Goal: Task Accomplishment & Management: Manage account settings

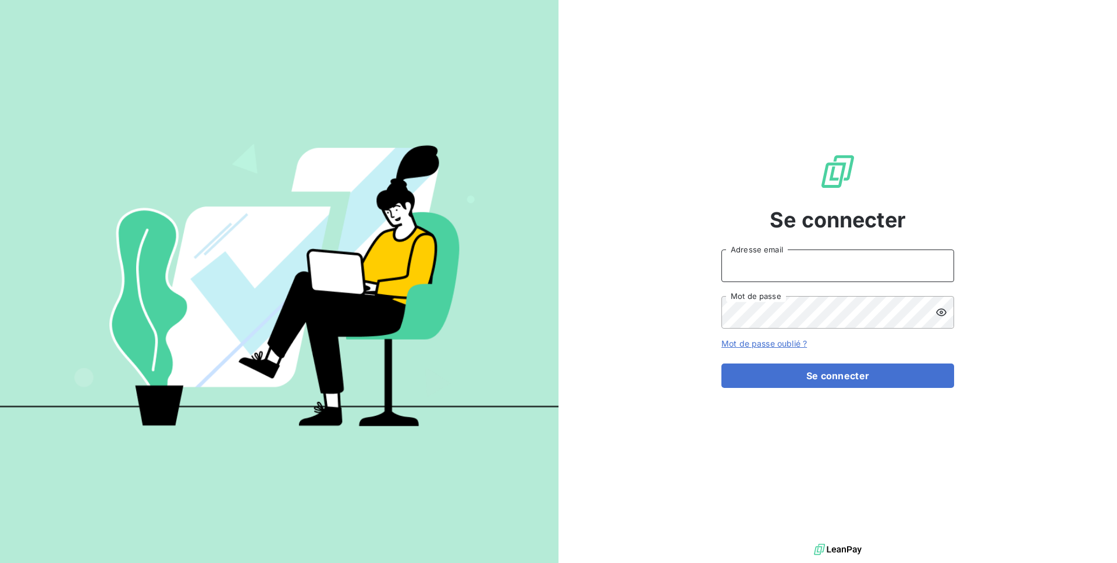
click at [770, 259] on input "Adresse email" at bounding box center [837, 266] width 233 height 33
click at [721, 364] on button "Se connecter" at bounding box center [837, 376] width 233 height 24
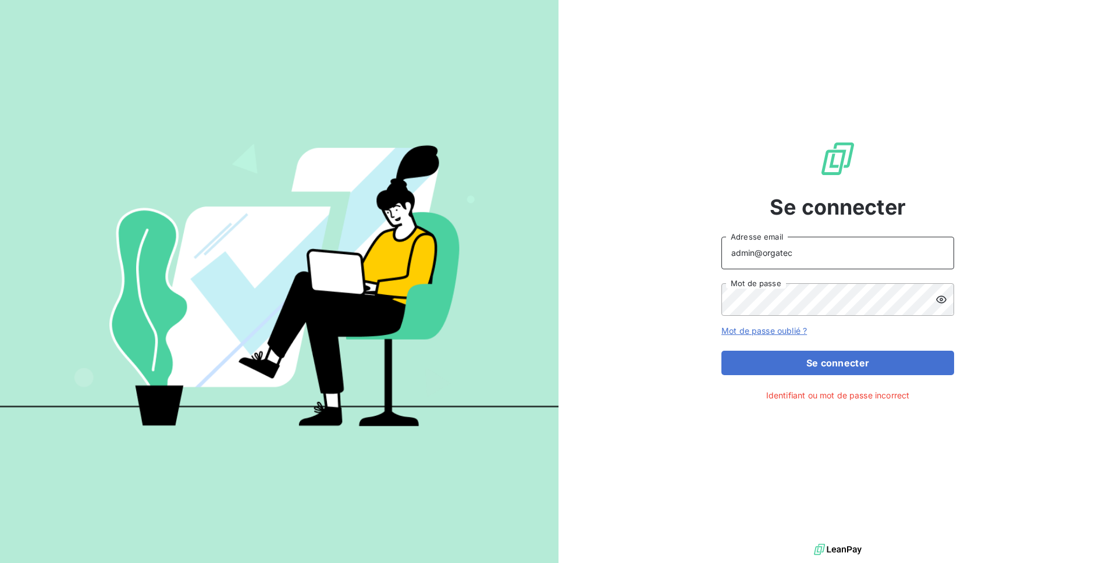
click at [760, 255] on input "admin@orgatec" at bounding box center [837, 253] width 233 height 33
click at [721, 351] on button "Se connecter" at bounding box center [837, 363] width 233 height 24
click at [865, 251] on input "admin@saorgatec" at bounding box center [837, 253] width 233 height 33
click at [1069, 265] on div "Se connecter admin@saorgatec Adresse email Mot de passe Mot de passe oublié ? S…" at bounding box center [838, 270] width 559 height 541
click at [932, 298] on span at bounding box center [929, 299] width 9 height 9
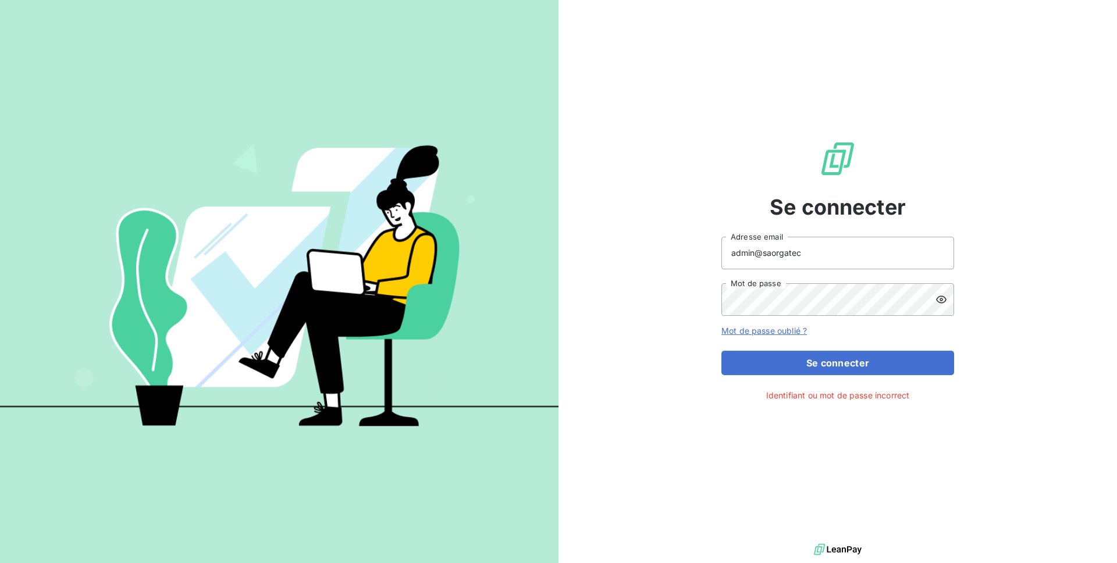
click at [945, 297] on icon at bounding box center [942, 300] width 12 height 12
click at [764, 253] on input "admin@saorgatec" at bounding box center [837, 253] width 233 height 33
click at [1025, 53] on div "Se connecter admin@orgatec Adresse email Mot de passe Mot de passe oublié ? Se …" at bounding box center [838, 270] width 559 height 541
click at [826, 252] on input "admin@orgatec" at bounding box center [837, 253] width 233 height 33
click at [721, 351] on button "Se connecter" at bounding box center [837, 363] width 233 height 24
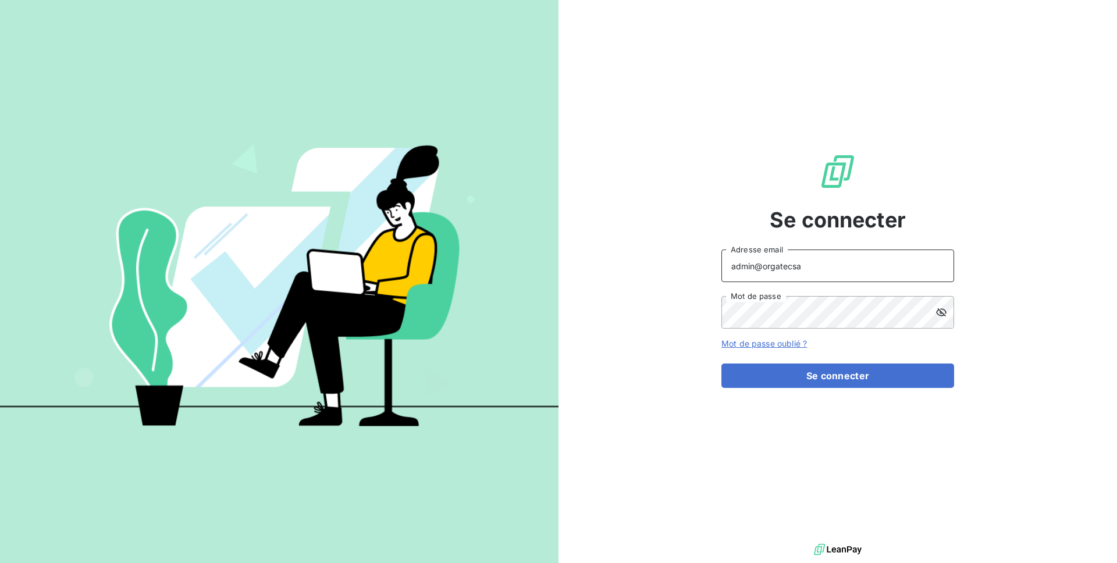
click at [805, 265] on input "admin@orgatecsa" at bounding box center [837, 266] width 233 height 33
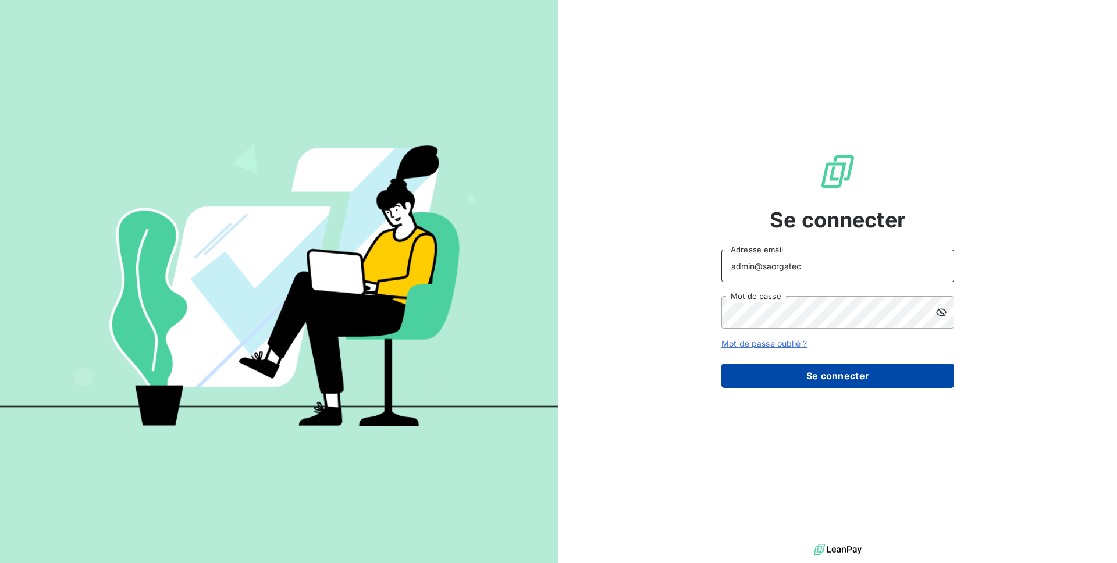
type input "admin@saorgatec"
click at [769, 379] on button "Se connecter" at bounding box center [837, 376] width 233 height 24
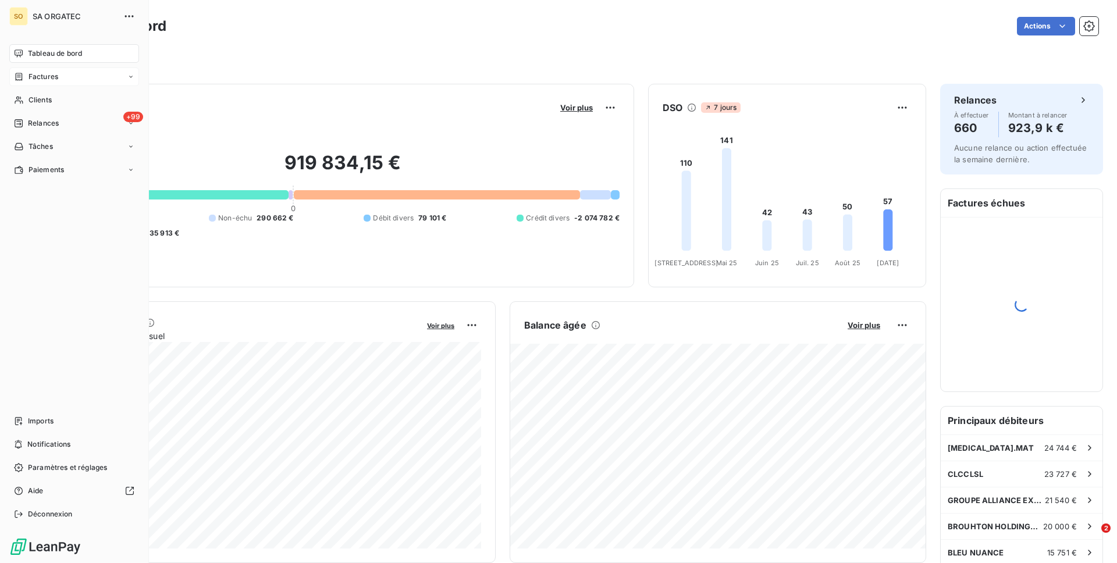
click at [52, 76] on span "Factures" at bounding box center [44, 77] width 30 height 10
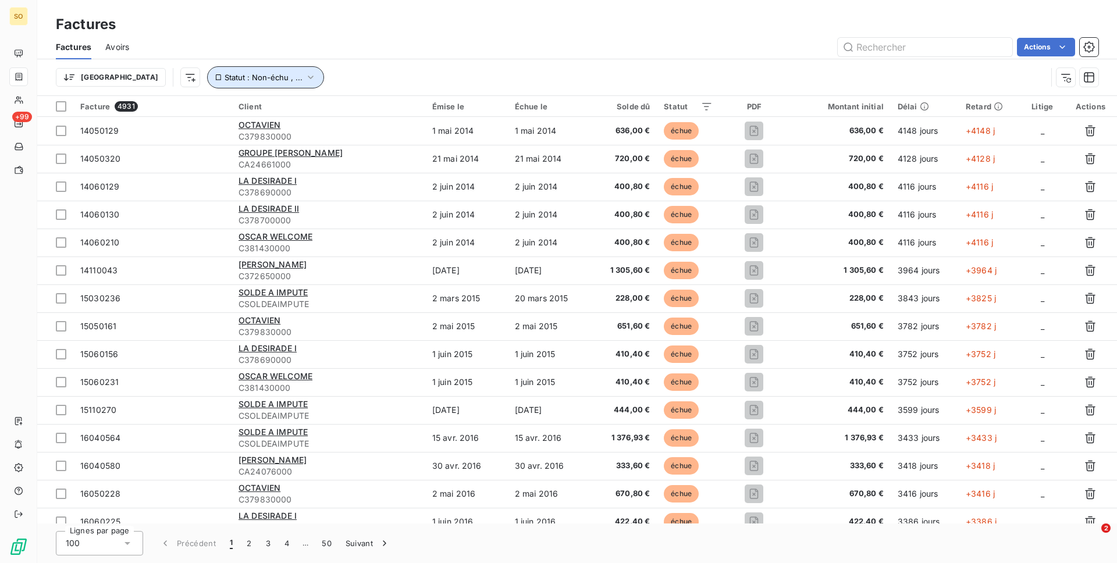
click at [207, 66] on button "Statut : Non-échu , ..." at bounding box center [265, 77] width 117 height 22
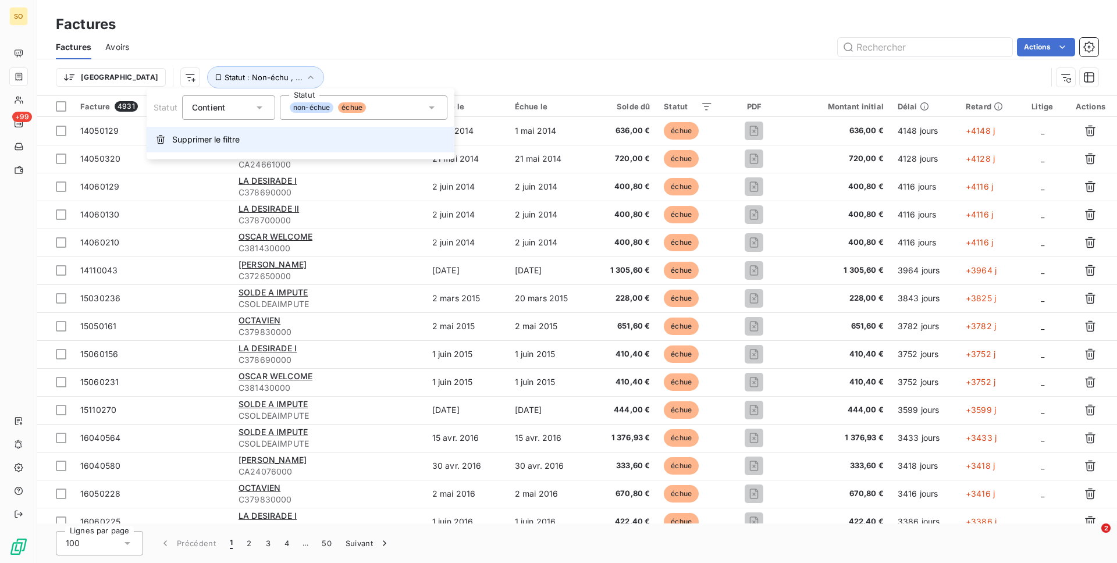
click at [208, 139] on span "Supprimer le filtre" at bounding box center [205, 140] width 67 height 12
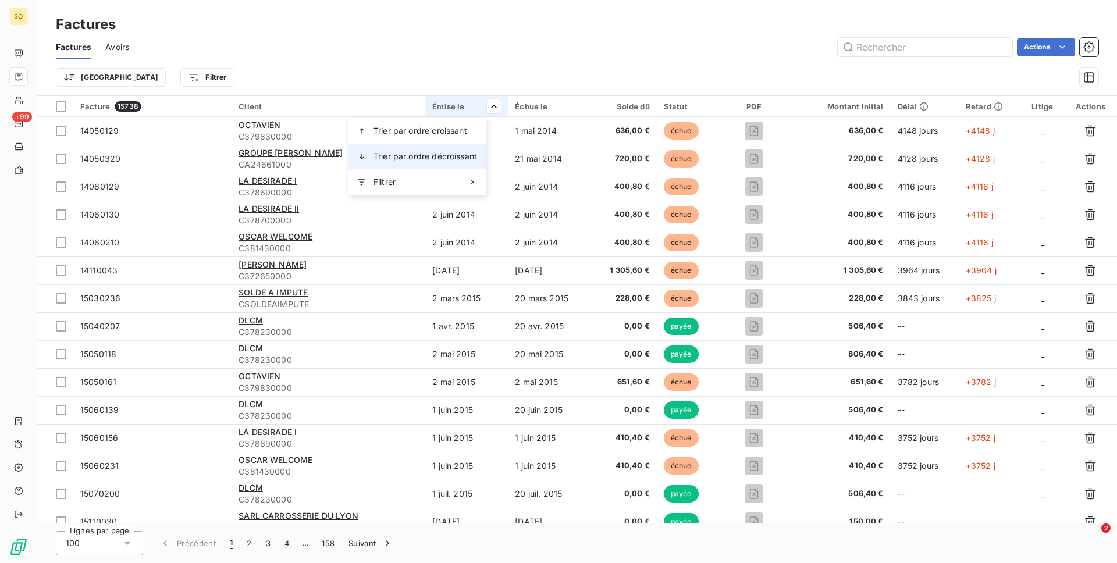
click at [467, 167] on div "Trier par ordre décroissant" at bounding box center [417, 157] width 138 height 26
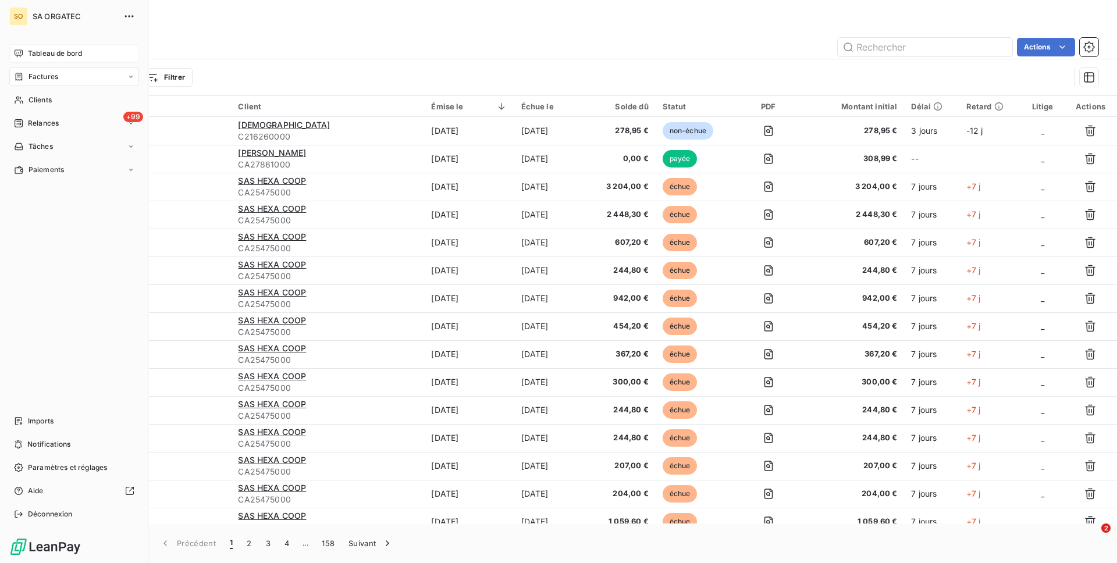
click at [44, 58] on span "Tableau de bord" at bounding box center [55, 53] width 54 height 10
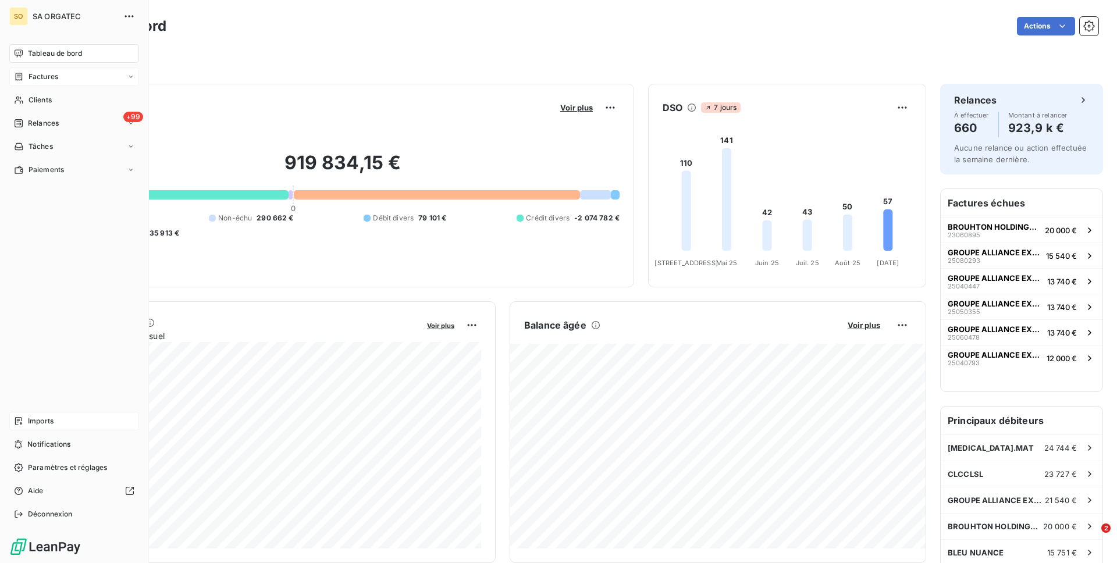
click at [51, 418] on span "Imports" at bounding box center [41, 421] width 26 height 10
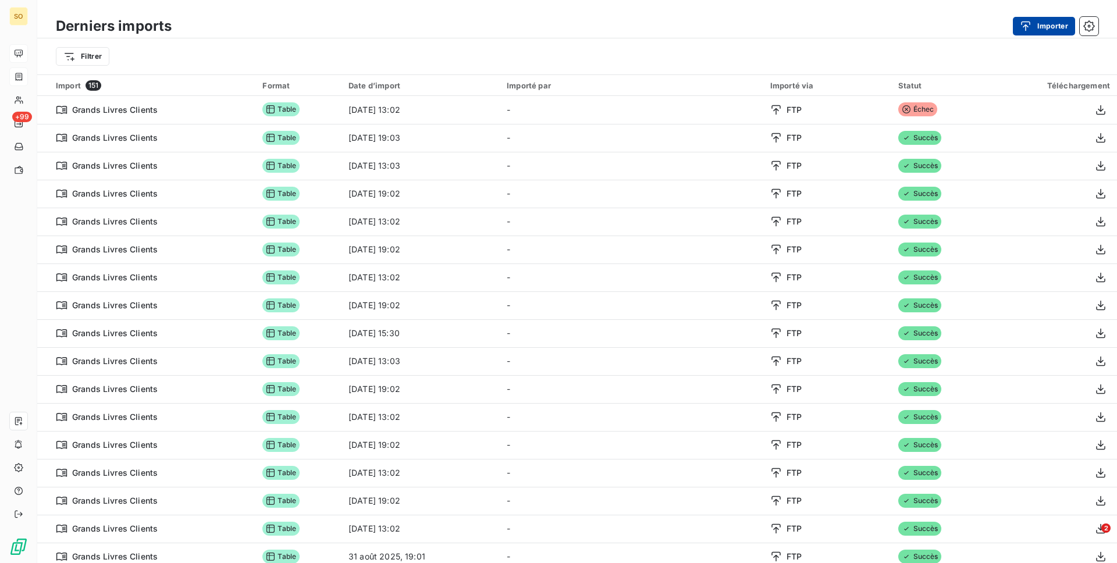
click at [1048, 25] on button "Importer" at bounding box center [1044, 26] width 62 height 19
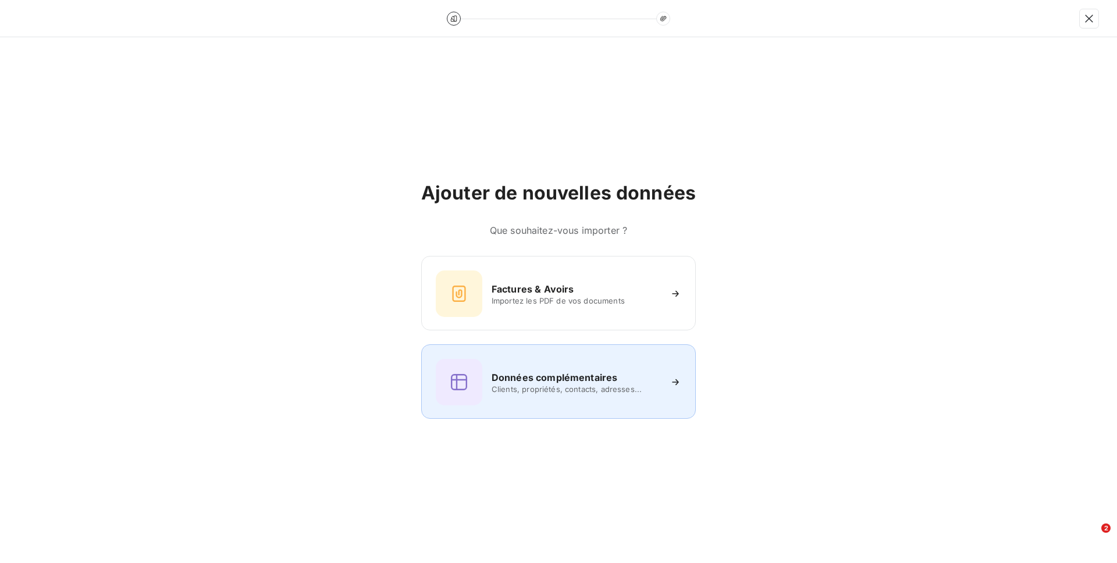
click at [553, 382] on h6 "Données complémentaires" at bounding box center [555, 378] width 126 height 14
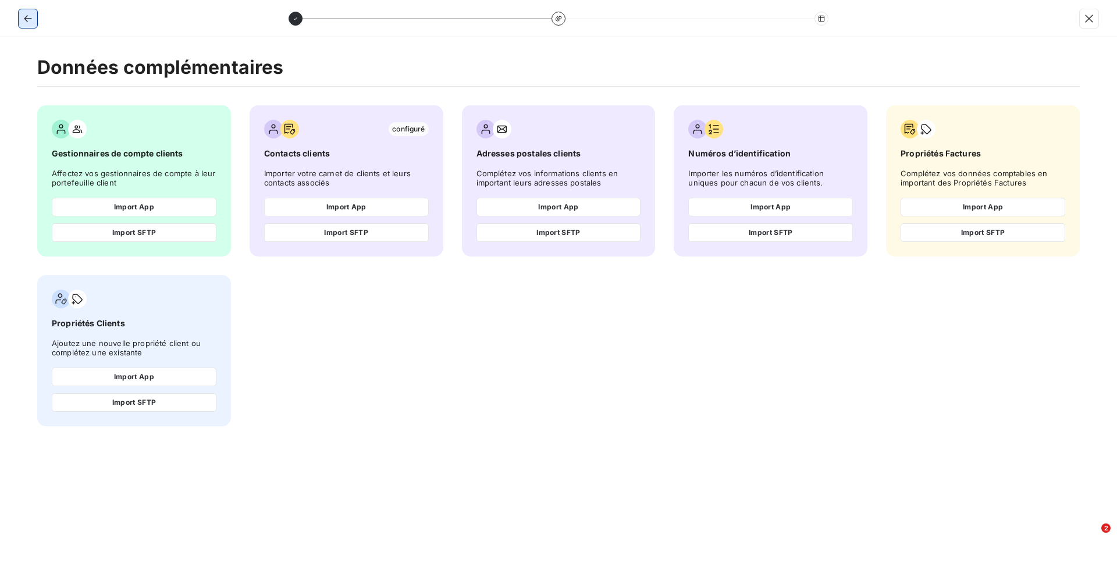
click at [27, 27] on button "button" at bounding box center [28, 18] width 19 height 19
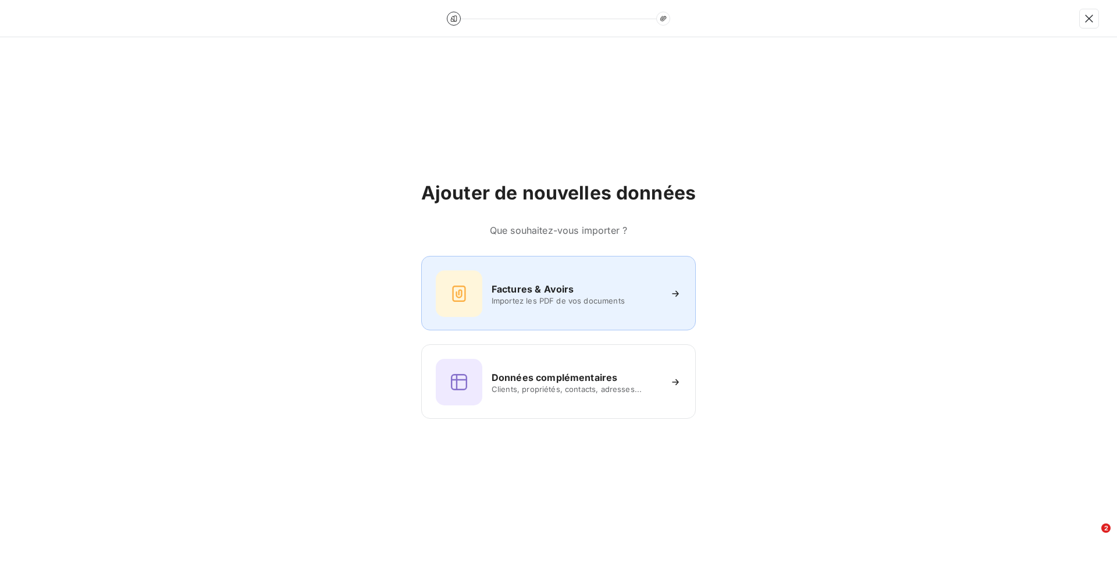
click at [484, 293] on div "Factures & Avoirs Importez les PDF de vos documents" at bounding box center [559, 294] width 246 height 47
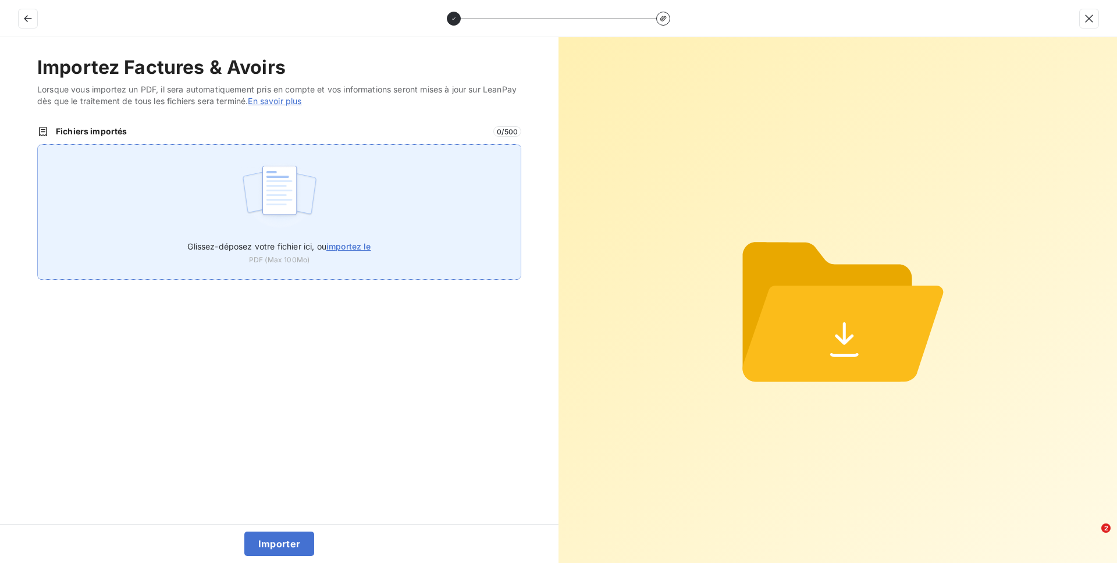
click at [357, 184] on div "Glissez-déposez votre fichier ici, ou importez le PDF (Max 100Mo)" at bounding box center [279, 212] width 484 height 136
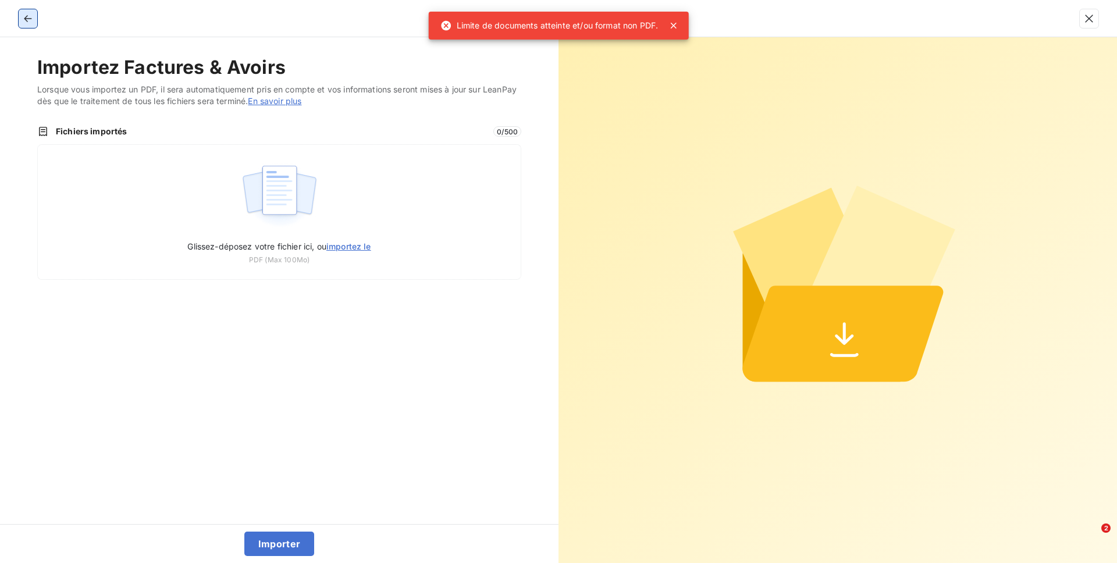
click at [23, 19] on icon "button" at bounding box center [28, 19] width 12 height 12
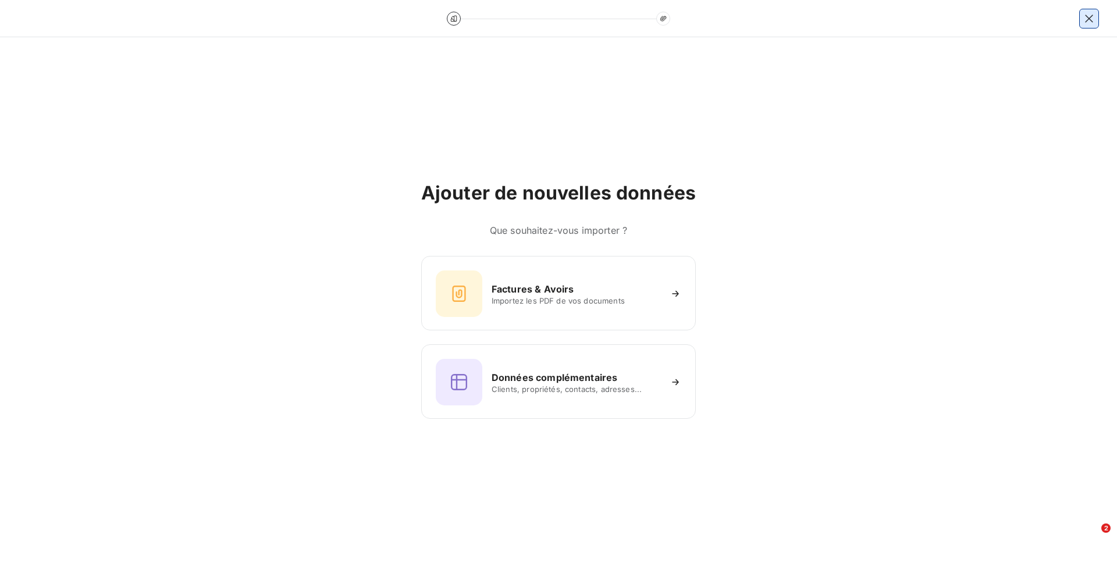
click at [1095, 10] on button "button" at bounding box center [1089, 18] width 19 height 19
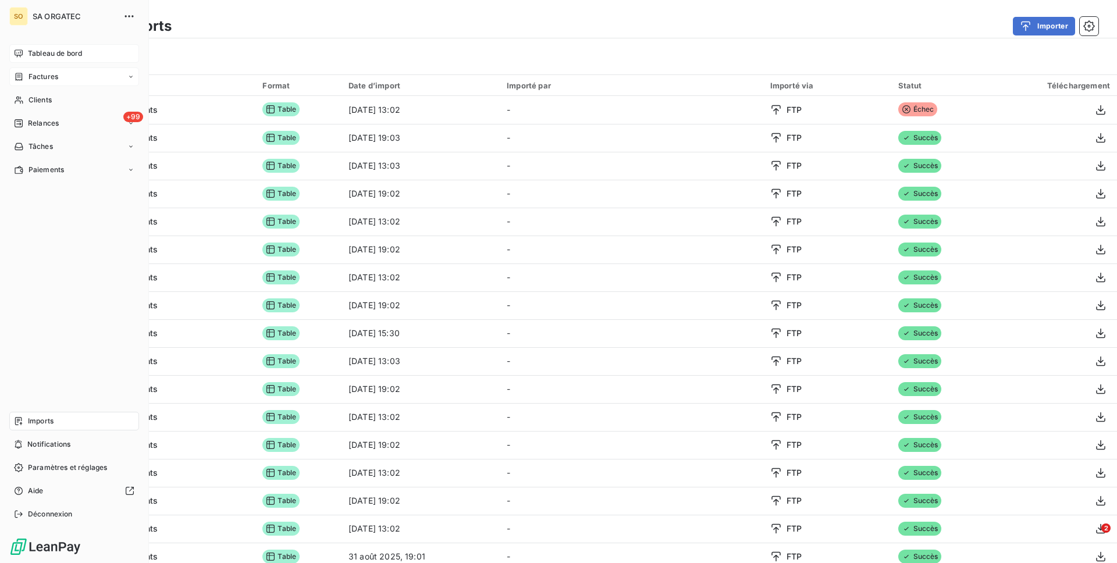
click at [45, 68] on div "Factures" at bounding box center [74, 76] width 130 height 19
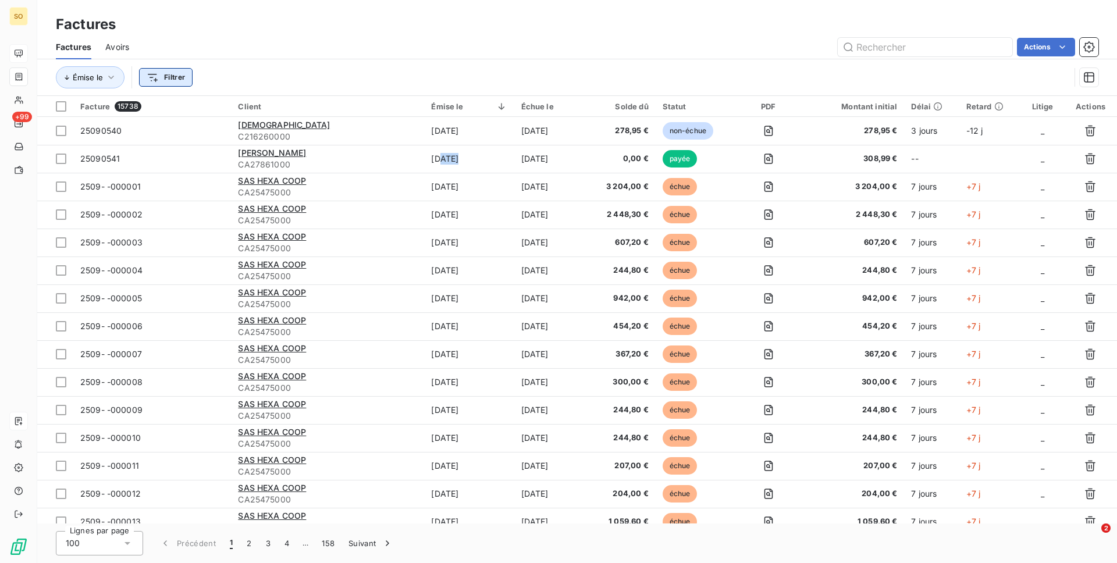
click at [179, 75] on html "SO +99 Factures Factures Avoirs Actions Émise le Filtrer Facture 15738 Client É…" at bounding box center [558, 281] width 1117 height 563
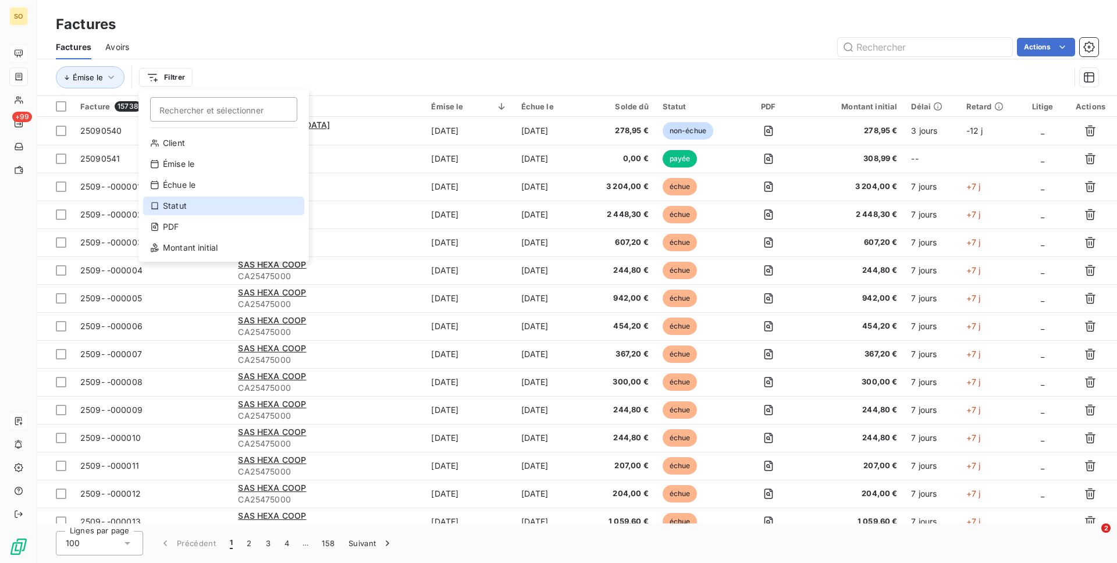
click at [186, 212] on div "Statut" at bounding box center [223, 206] width 161 height 19
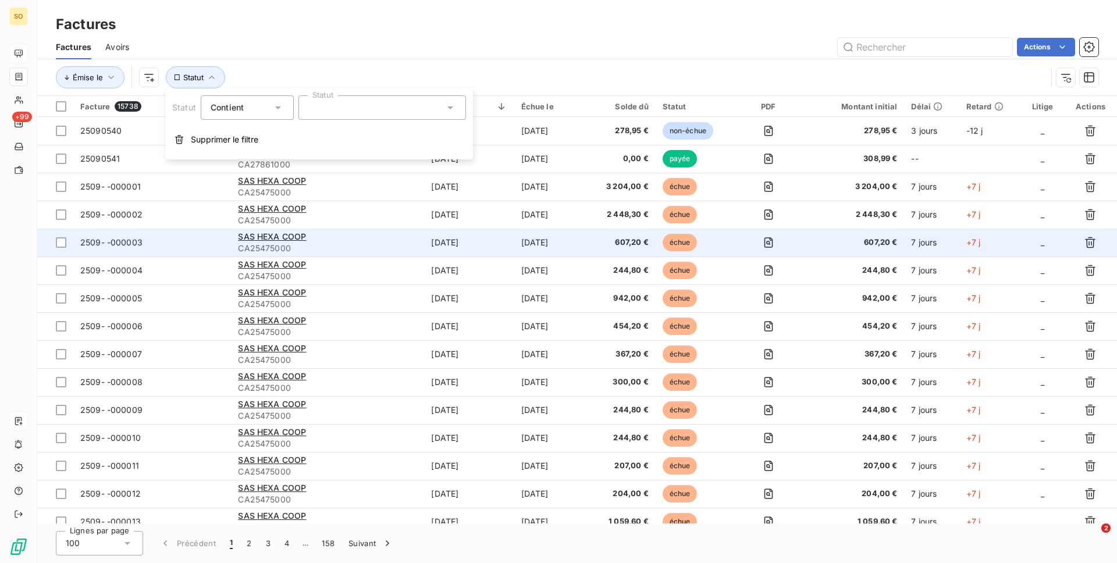
click at [189, 229] on td "2509- -000003" at bounding box center [152, 243] width 158 height 28
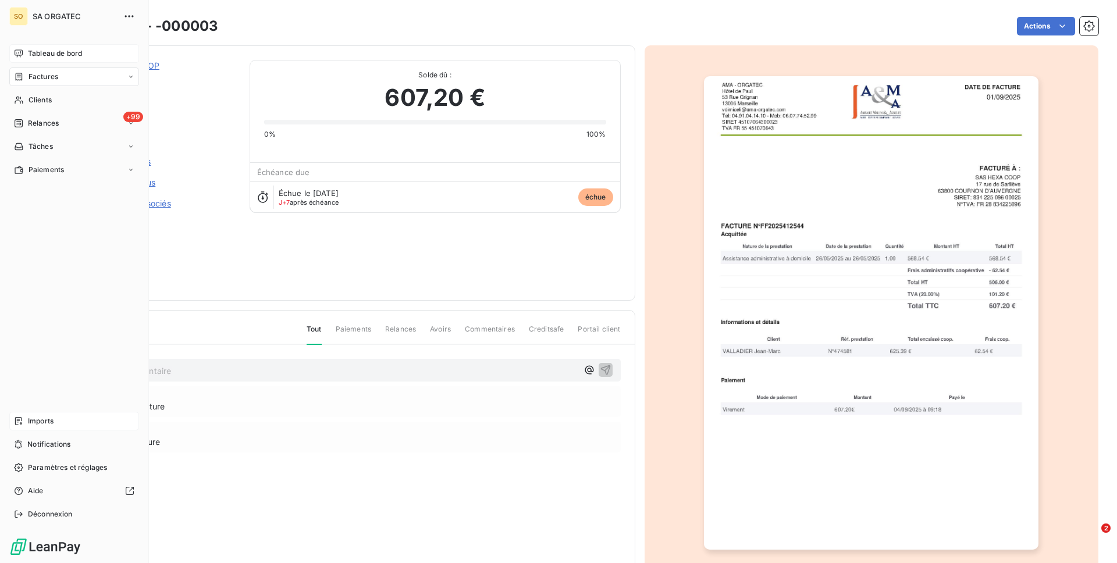
click at [19, 70] on div "Factures" at bounding box center [74, 76] width 130 height 19
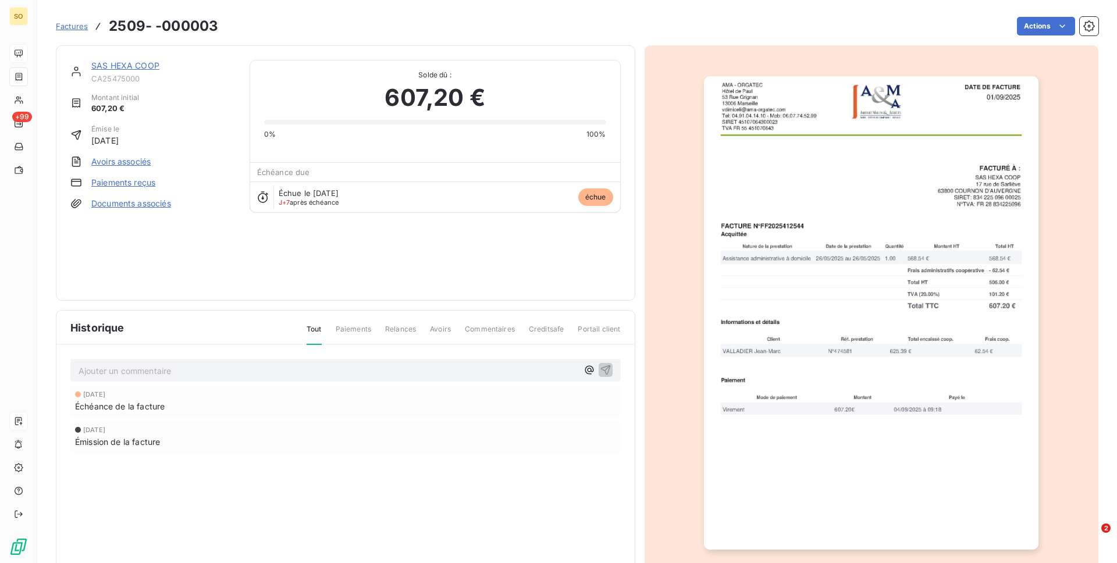
click at [3, 42] on div "SO +99" at bounding box center [18, 281] width 37 height 563
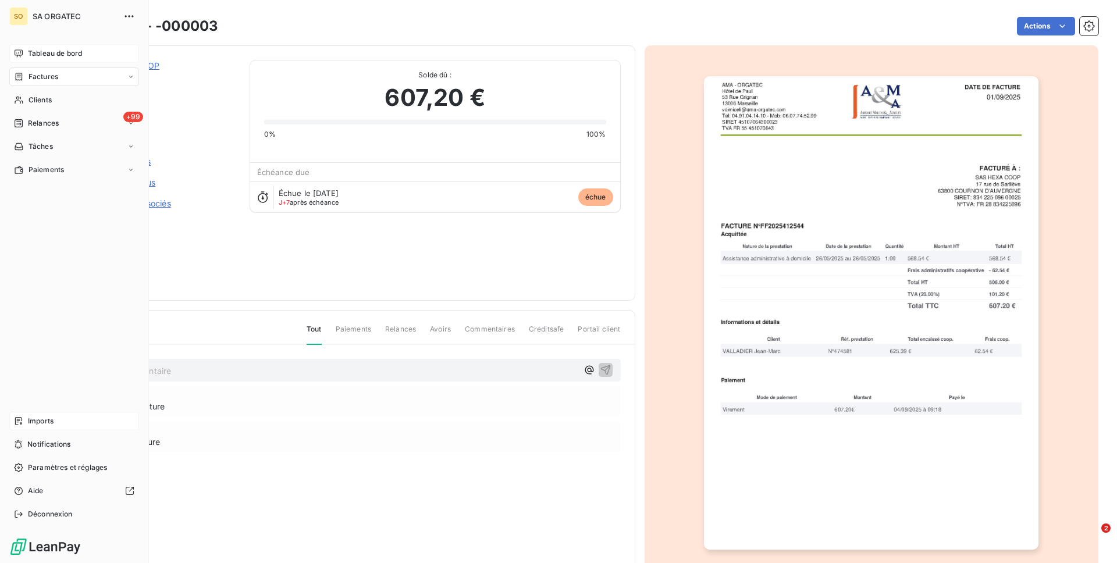
click at [22, 49] on icon at bounding box center [19, 53] width 8 height 8
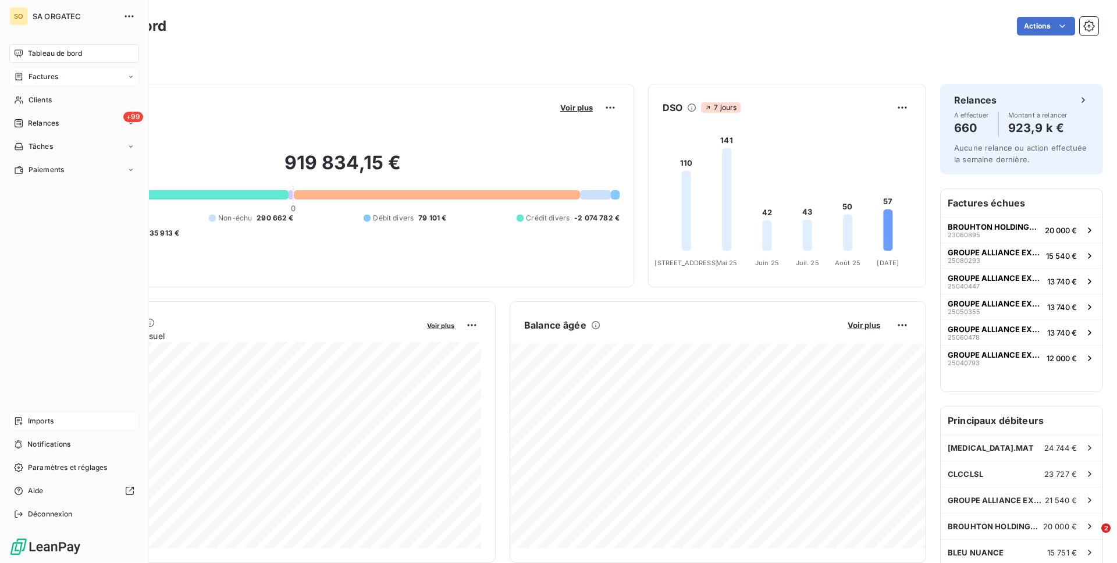
click at [45, 84] on div "Factures" at bounding box center [74, 76] width 130 height 19
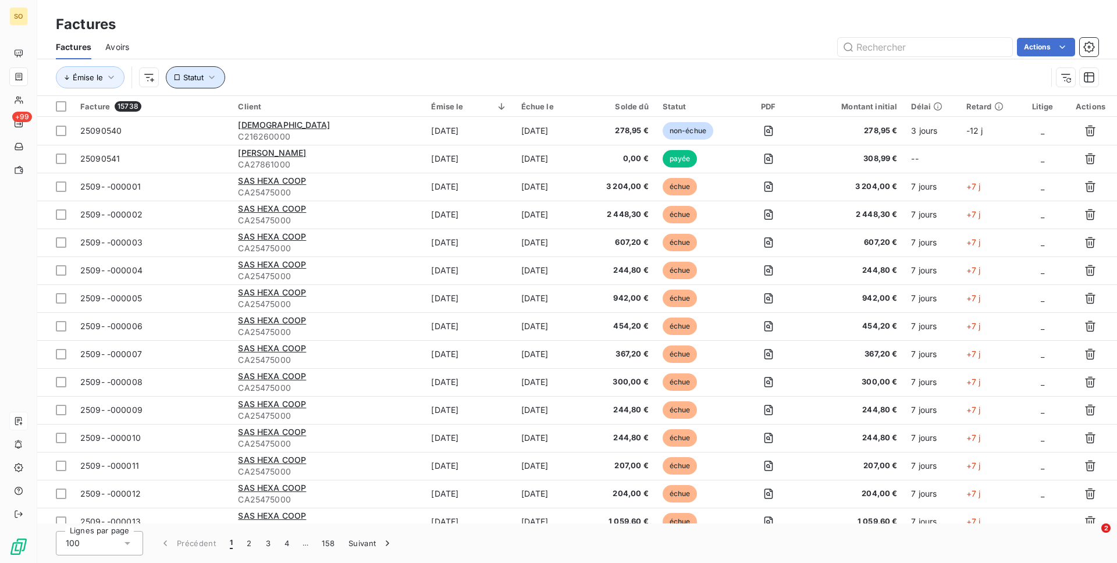
click at [192, 74] on span "Statut" at bounding box center [193, 77] width 20 height 9
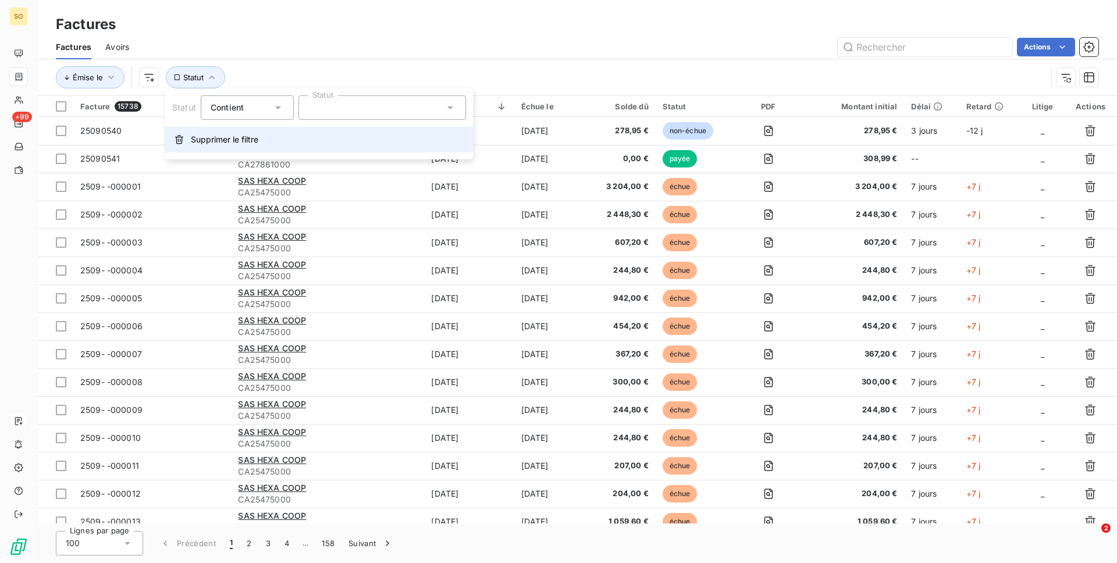
click at [232, 146] on button "Supprimer le filtre" at bounding box center [319, 140] width 308 height 26
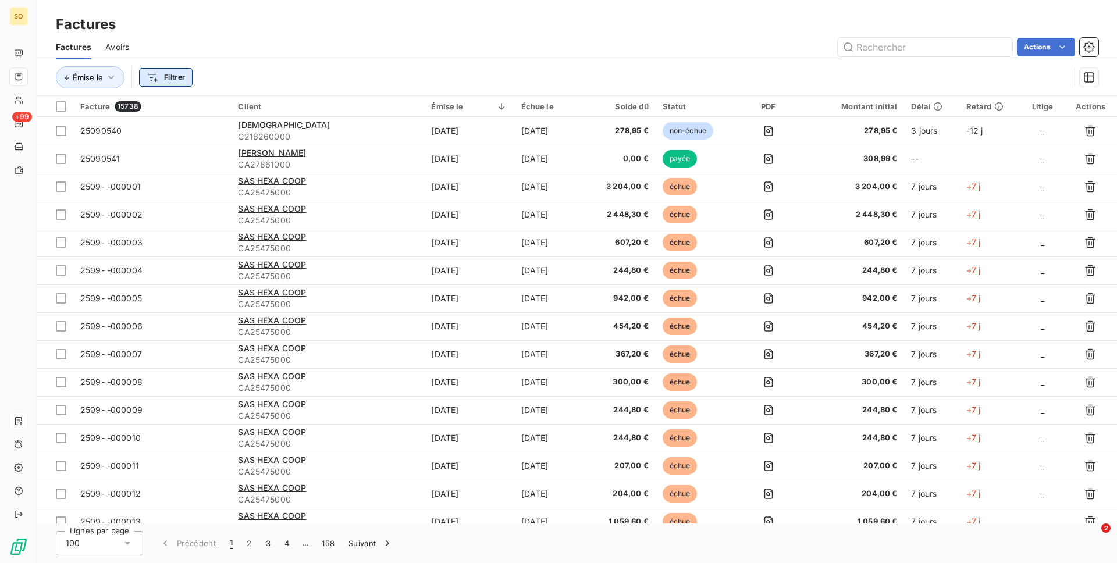
click at [169, 74] on html "SO +99 Factures Factures Avoirs Actions Émise le Filtrer Facture 15738 Client É…" at bounding box center [558, 281] width 1117 height 563
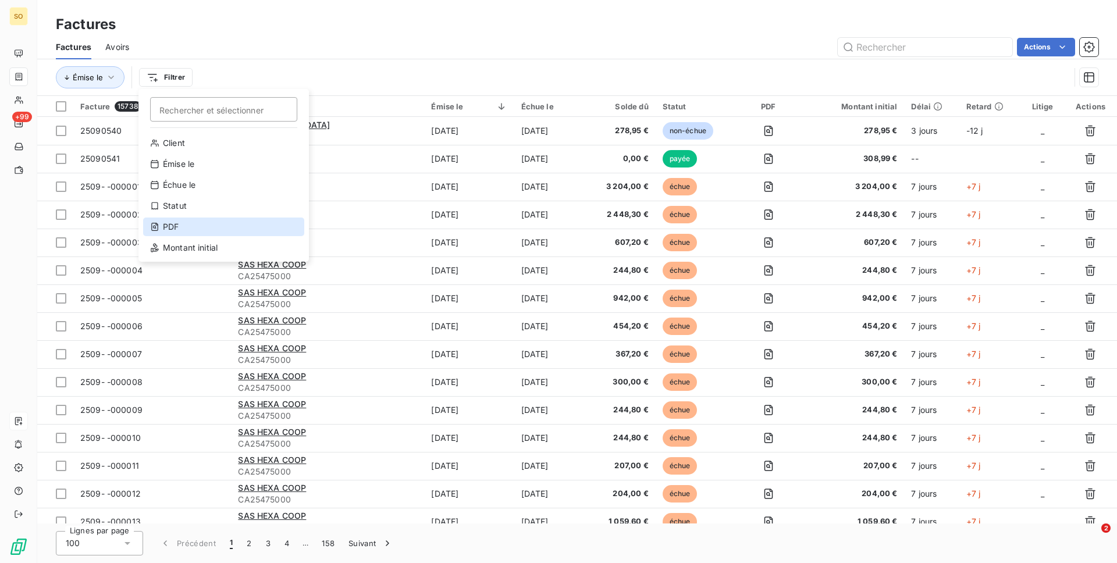
click at [214, 234] on div "PDF" at bounding box center [223, 227] width 161 height 19
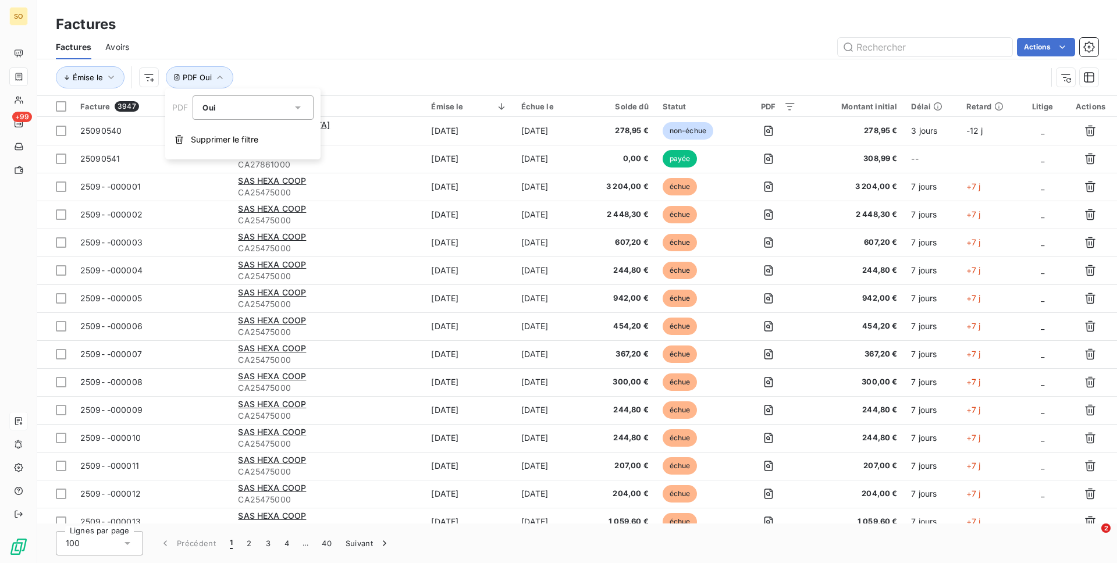
click at [279, 106] on div "Oui" at bounding box center [247, 107] width 90 height 16
click at [275, 148] on li "Non" at bounding box center [253, 155] width 121 height 21
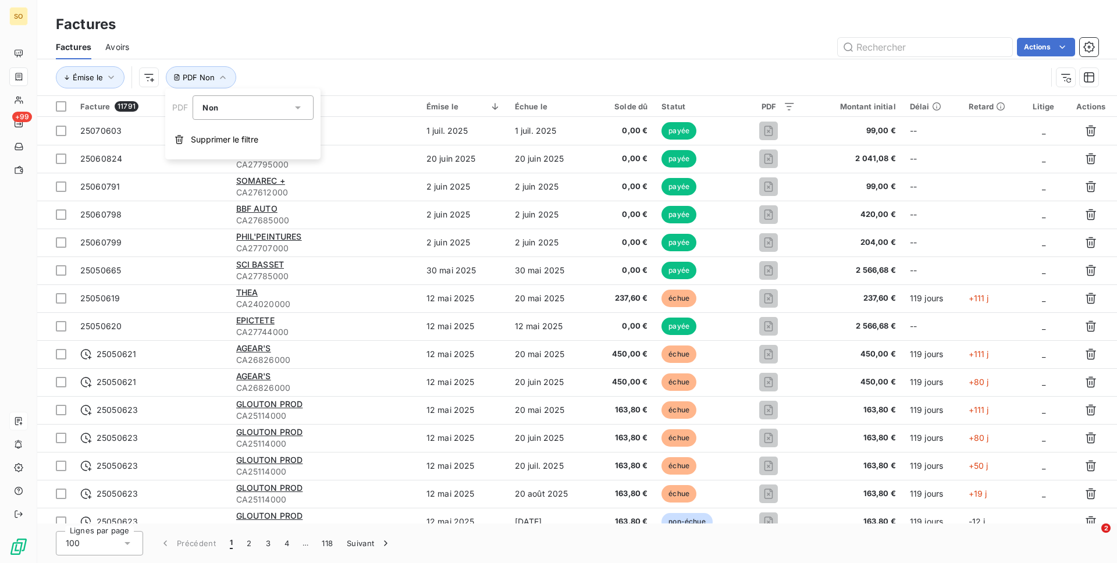
click at [410, 55] on div "Actions" at bounding box center [620, 47] width 955 height 19
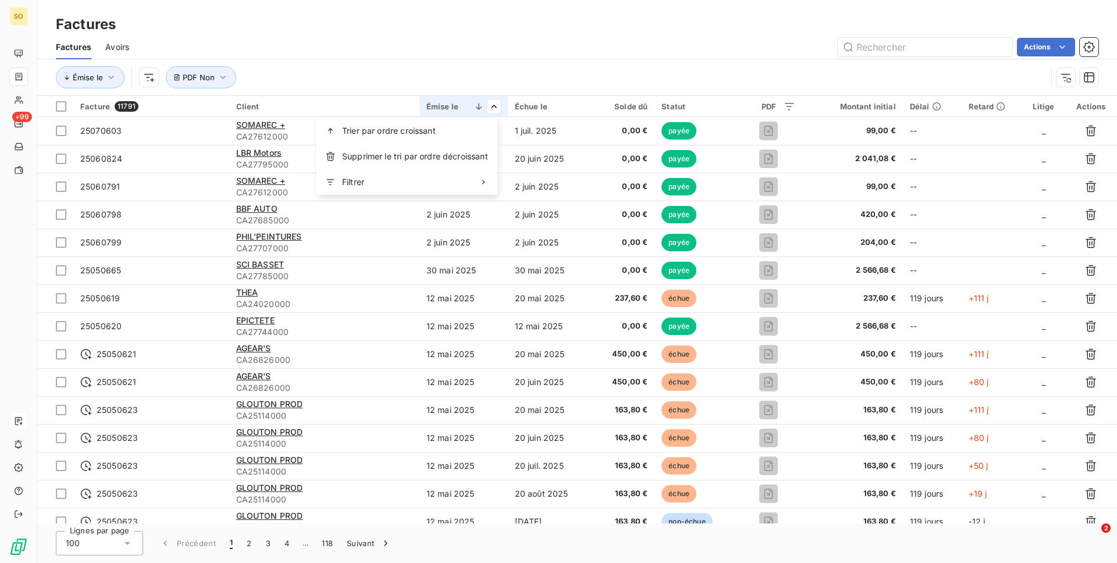
click at [446, 78] on html "SO +99 Factures Factures Avoirs Actions Émise le PDF Non Facture 11791 Client É…" at bounding box center [558, 281] width 1117 height 563
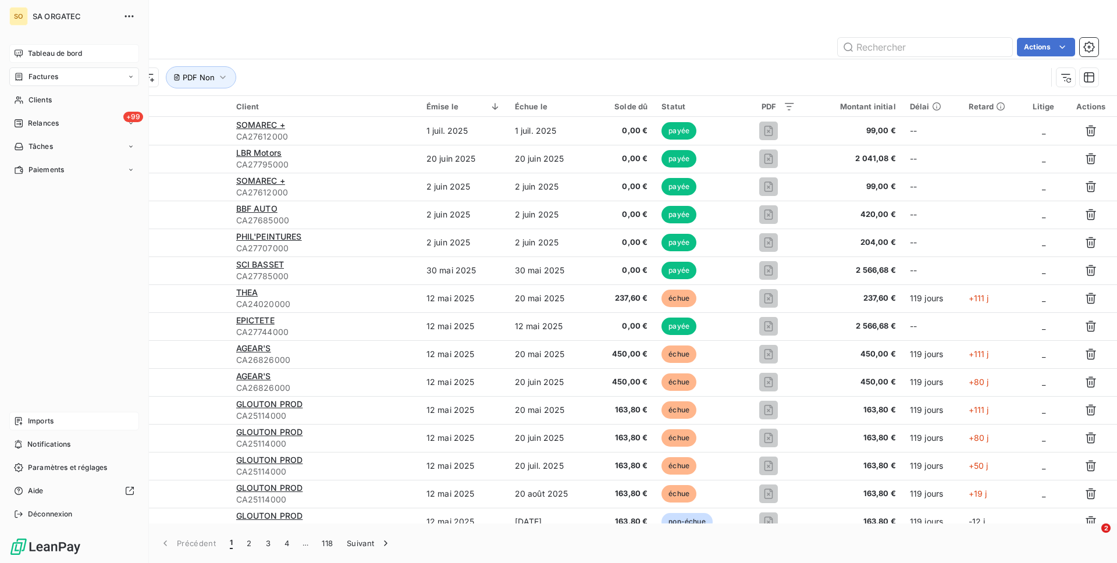
click at [58, 53] on span "Tableau de bord" at bounding box center [55, 53] width 54 height 10
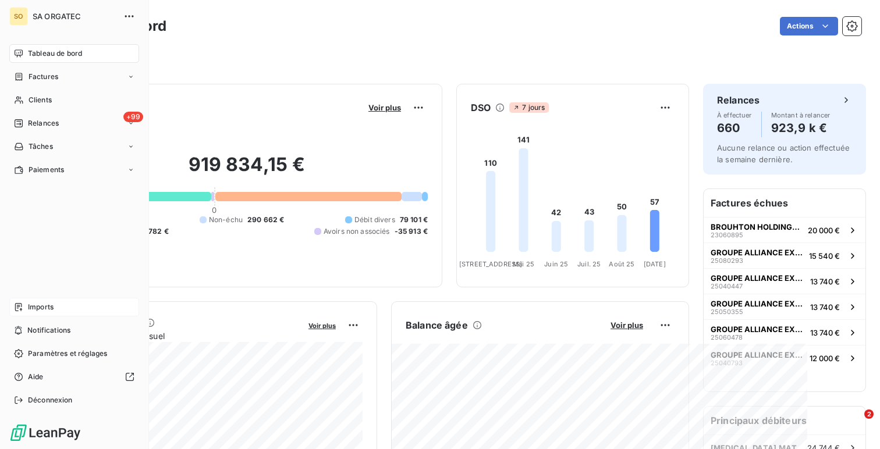
click at [36, 403] on span "Déconnexion" at bounding box center [50, 400] width 45 height 10
